Goal: Check status: Check status

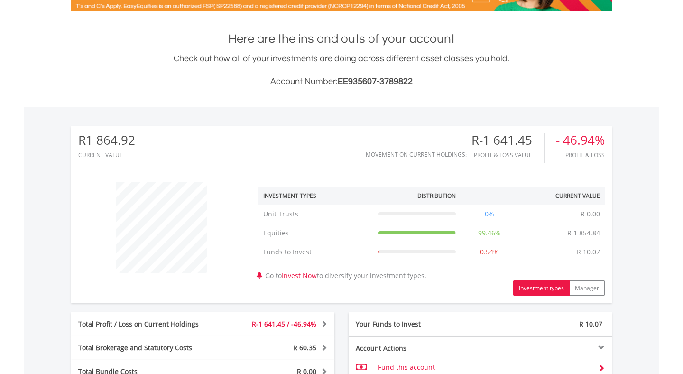
scroll to position [91, 180]
drag, startPoint x: 88, startPoint y: 142, endPoint x: 160, endPoint y: 139, distance: 72.6
click at [160, 139] on div "R1 864.92 CURRENT VALUE Movement on Current Holdings: R-1 641.45 Profit & Loss …" at bounding box center [341, 148] width 541 height 44
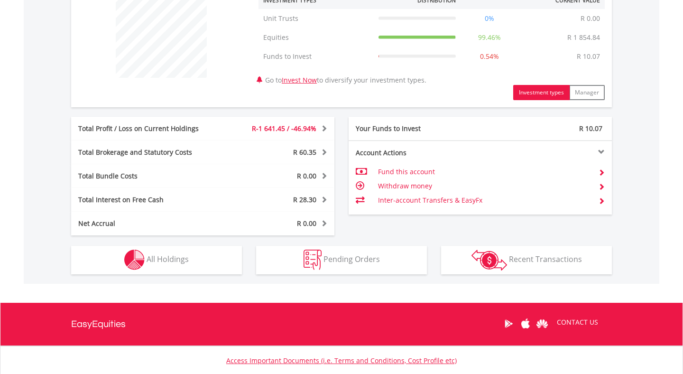
scroll to position [400, 0]
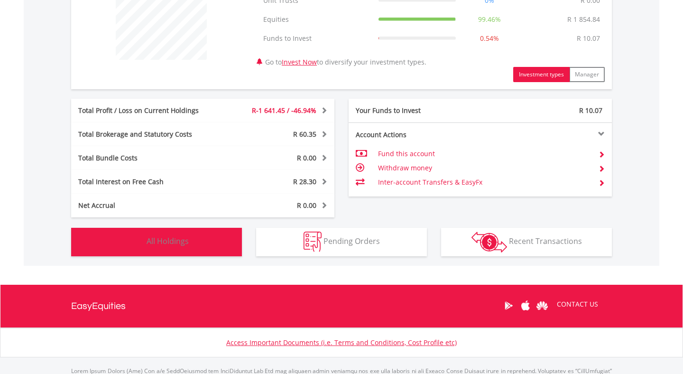
click at [196, 235] on button "Holdings All Holdings" at bounding box center [156, 242] width 171 height 28
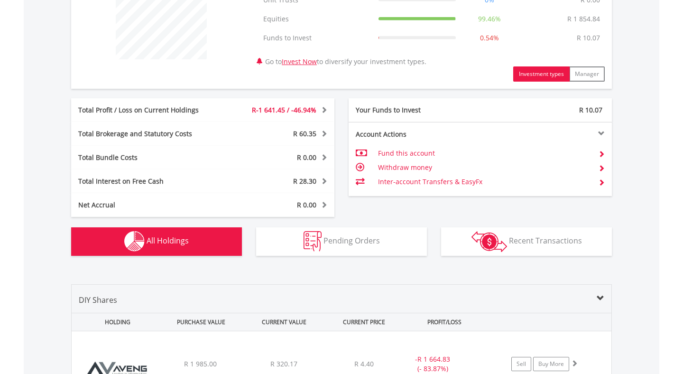
scroll to position [0, 0]
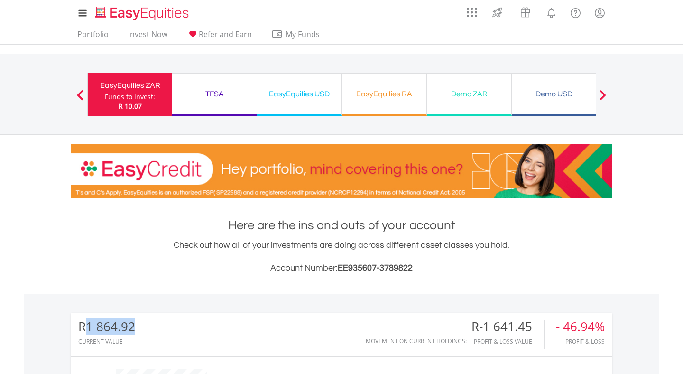
click at [222, 95] on div "TFSA" at bounding box center [214, 93] width 73 height 13
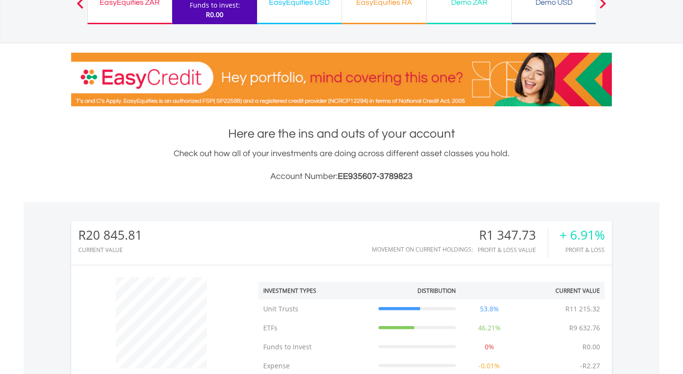
scroll to position [105, 0]
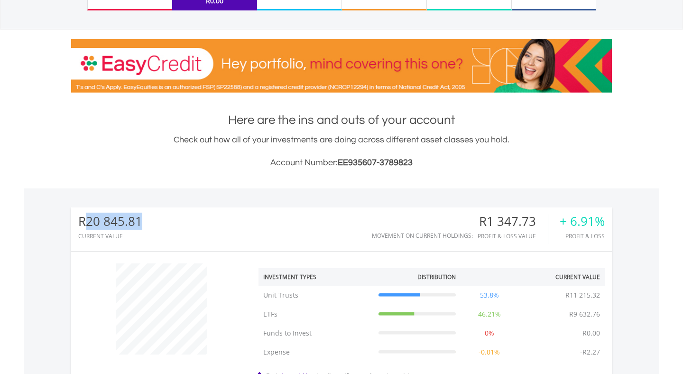
drag, startPoint x: 87, startPoint y: 224, endPoint x: 176, endPoint y: 218, distance: 89.0
click at [176, 218] on div "R20 845.81 CURRENT VALUE Movement on Current Holdings: R1 347.73 Profit & Loss …" at bounding box center [341, 229] width 541 height 44
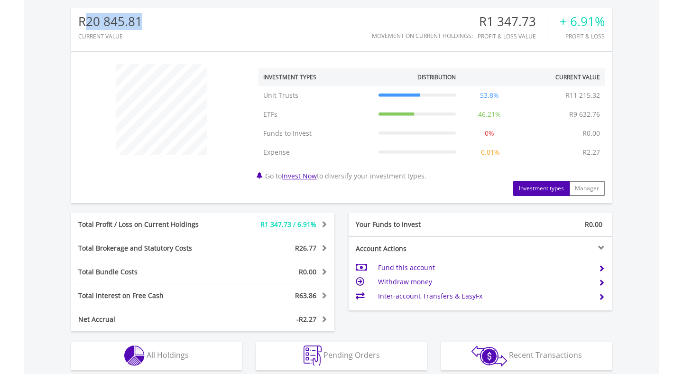
scroll to position [318, 0]
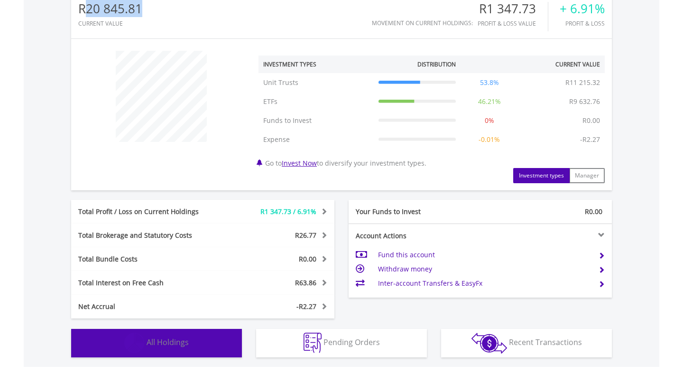
click at [188, 344] on span "All Holdings" at bounding box center [168, 342] width 42 height 10
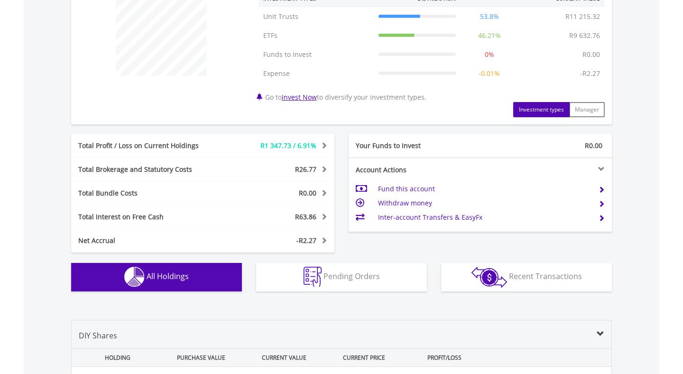
scroll to position [0, 0]
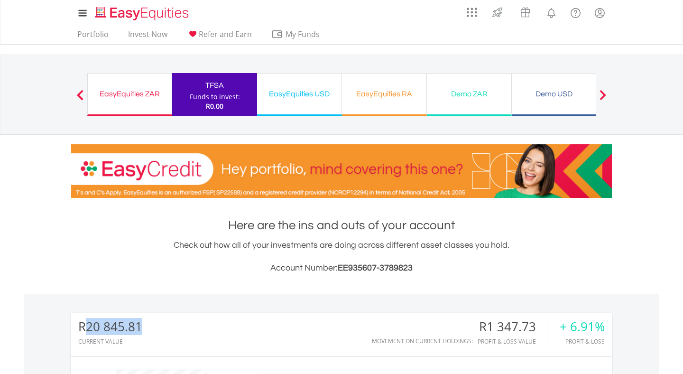
click at [315, 87] on div "EasyEquities USD" at bounding box center [299, 93] width 73 height 13
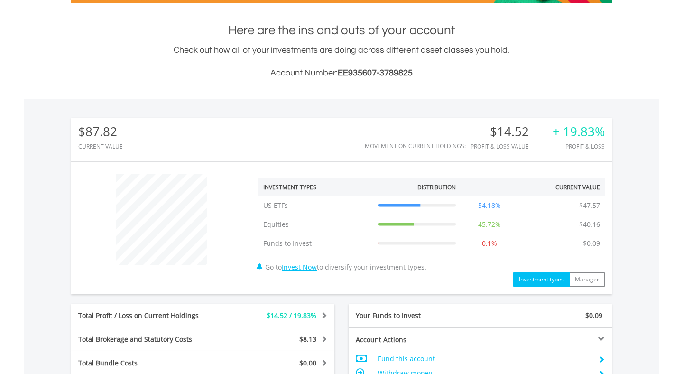
scroll to position [91, 180]
drag, startPoint x: 85, startPoint y: 130, endPoint x: 130, endPoint y: 128, distance: 44.6
click at [130, 128] on div "$87.82 CURRENT VALUE Movement on Current Holdings: $14.52 Profit & Loss Value +…" at bounding box center [341, 140] width 541 height 44
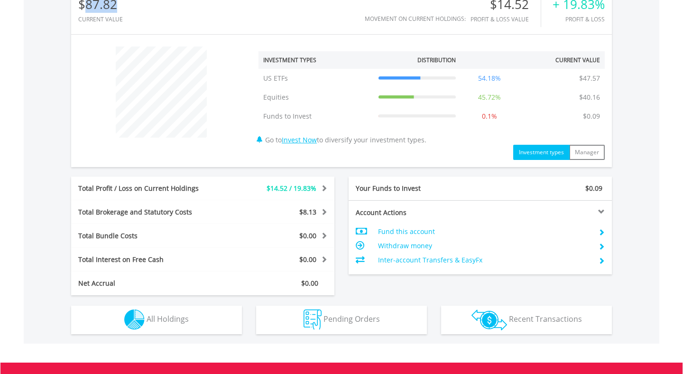
scroll to position [337, 0]
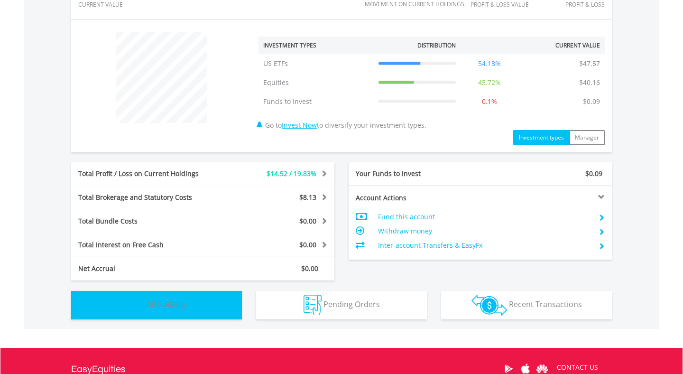
click at [176, 304] on span "All Holdings" at bounding box center [168, 304] width 42 height 10
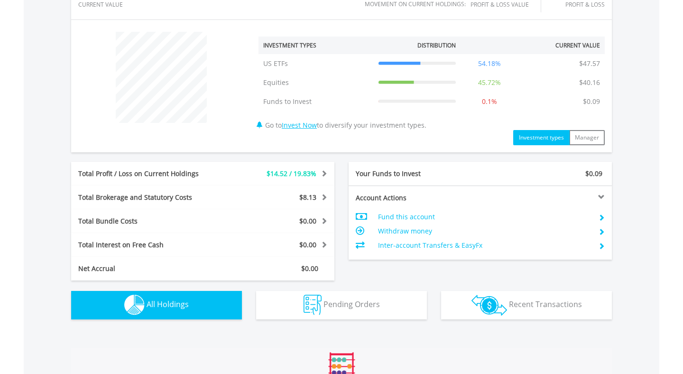
scroll to position [684, 0]
